Goal: Information Seeking & Learning: Learn about a topic

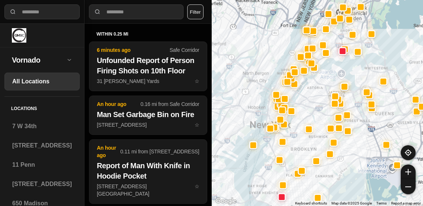
select select "*"
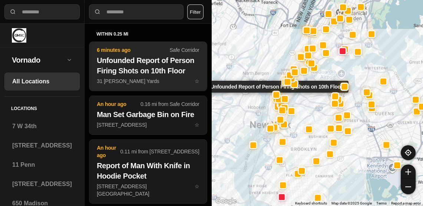
click at [151, 60] on h2 "Unfounded Report of Person Firing Shots on 10th Floor" at bounding box center [148, 65] width 102 height 21
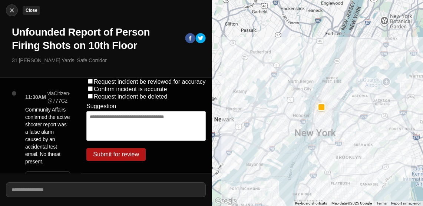
click at [11, 10] on img at bounding box center [11, 10] width 7 height 7
select select "*"
